Goal: Find specific page/section: Find specific page/section

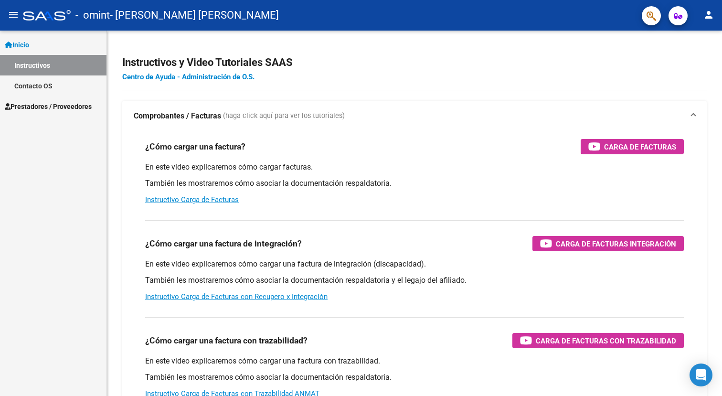
click at [16, 10] on mat-icon "menu" at bounding box center [13, 14] width 11 height 11
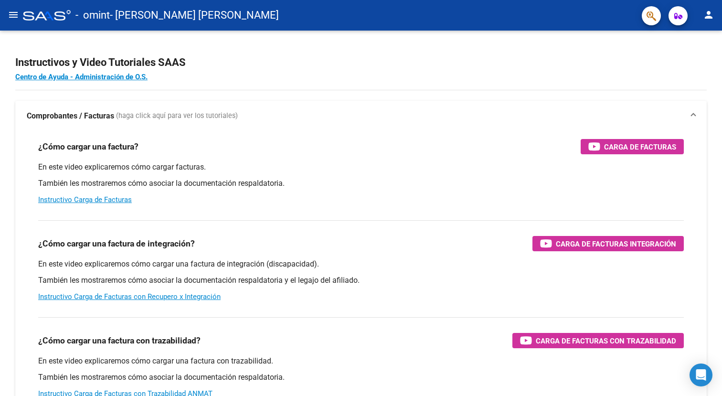
click at [9, 11] on mat-icon "menu" at bounding box center [13, 14] width 11 height 11
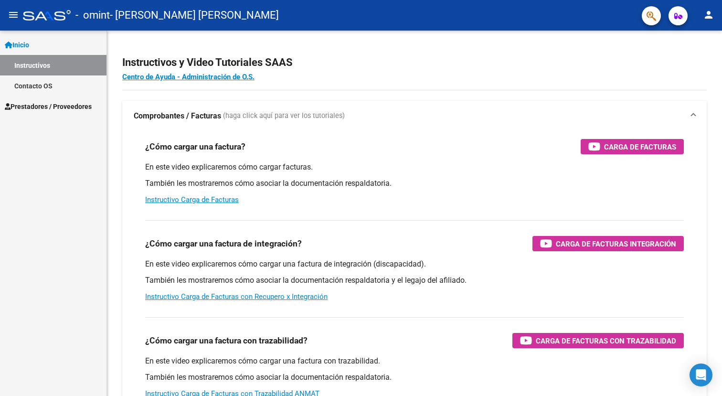
click at [34, 105] on span "Prestadores / Proveedores" at bounding box center [48, 106] width 87 height 11
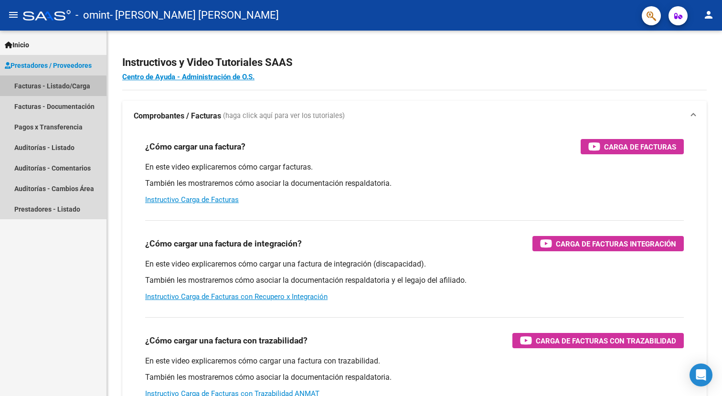
click at [45, 90] on link "Facturas - Listado/Carga" at bounding box center [53, 85] width 106 height 21
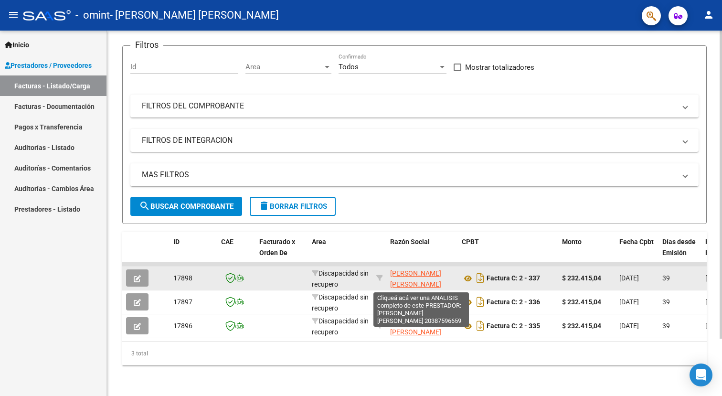
click at [413, 280] on span "[PERSON_NAME] [PERSON_NAME]" at bounding box center [415, 278] width 51 height 19
